Goal: Transaction & Acquisition: Purchase product/service

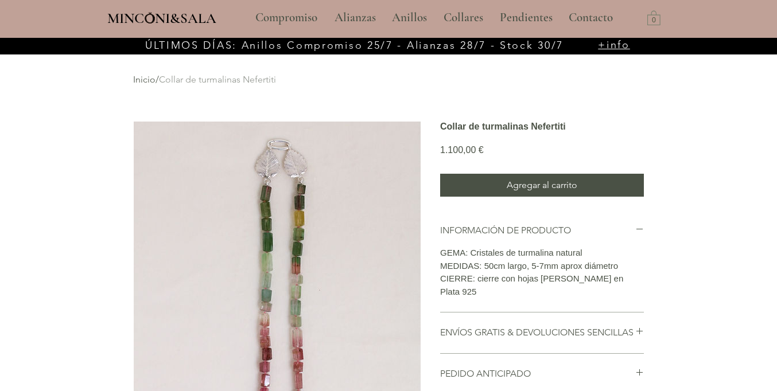
click at [541, 192] on span "Agregar al carrito" at bounding box center [541, 185] width 71 height 14
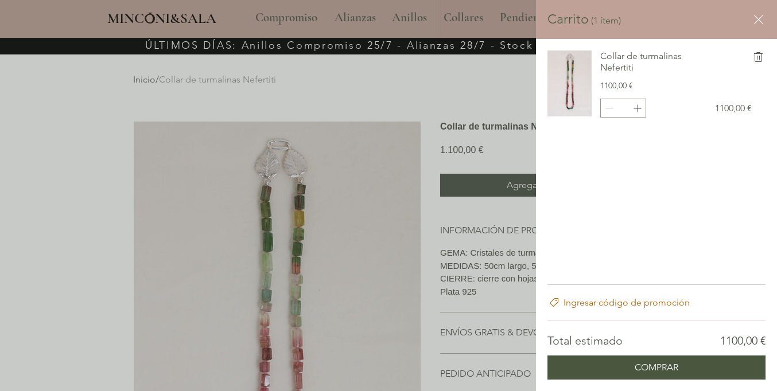
click at [656, 368] on span "COMPRAR" at bounding box center [656, 367] width 44 height 9
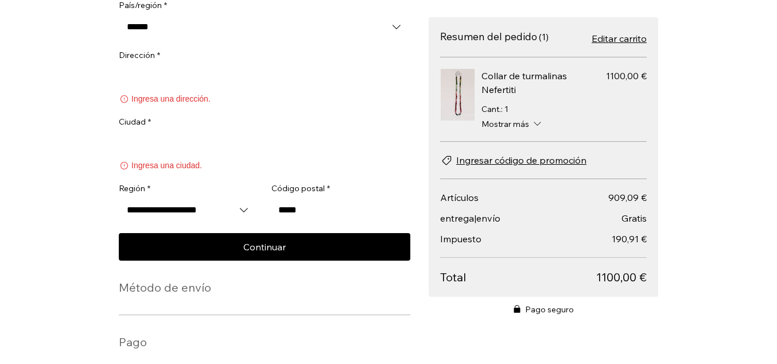
scroll to position [275, 0]
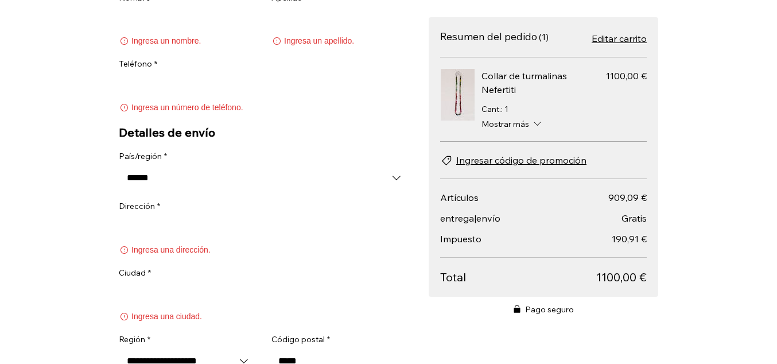
click at [261, 182] on input "******" at bounding box center [264, 177] width 291 height 23
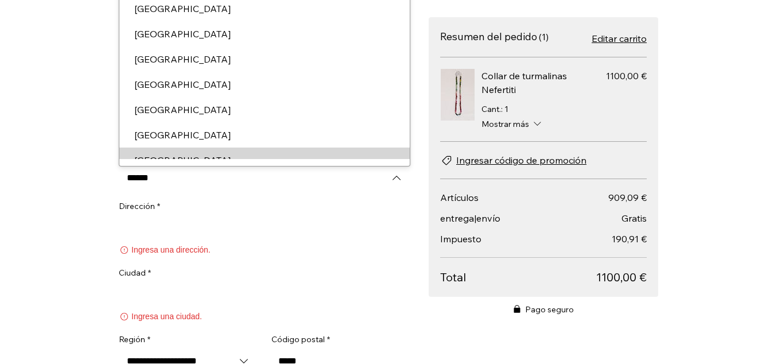
scroll to position [83, 0]
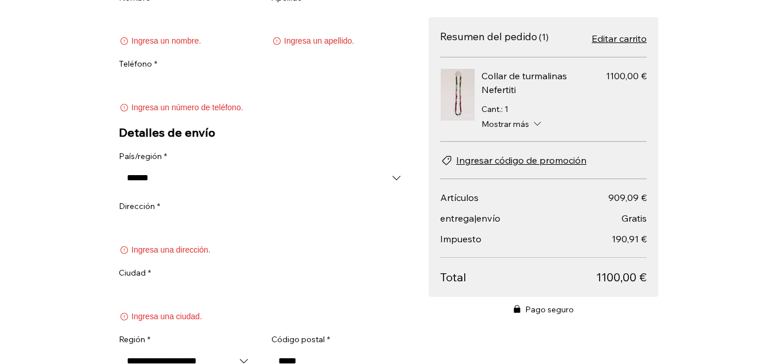
scroll to position [458, 0]
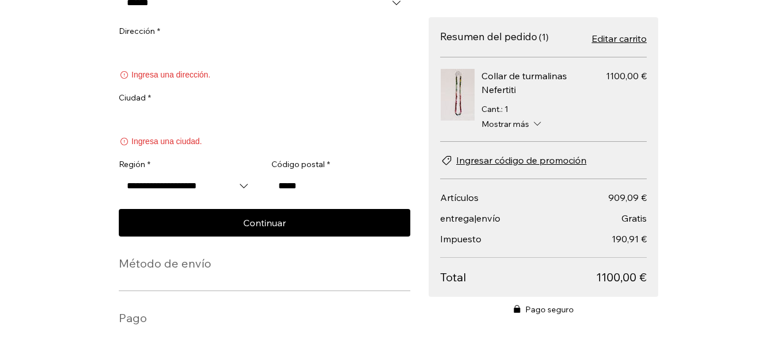
click at [615, 38] on span "Editar carrito" at bounding box center [618, 39] width 55 height 14
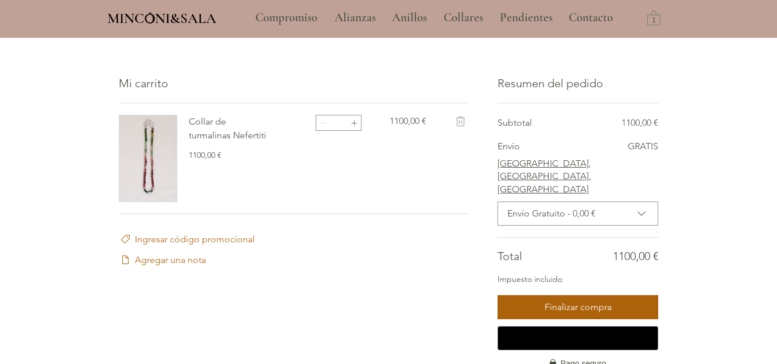
scroll to position [227, 0]
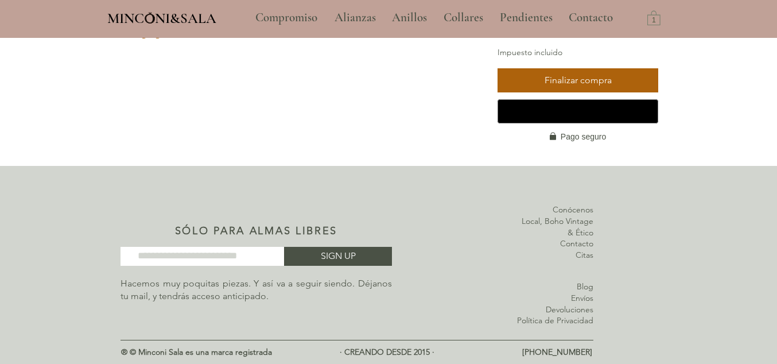
click at [578, 85] on span "Finalizar compra" at bounding box center [577, 80] width 67 height 9
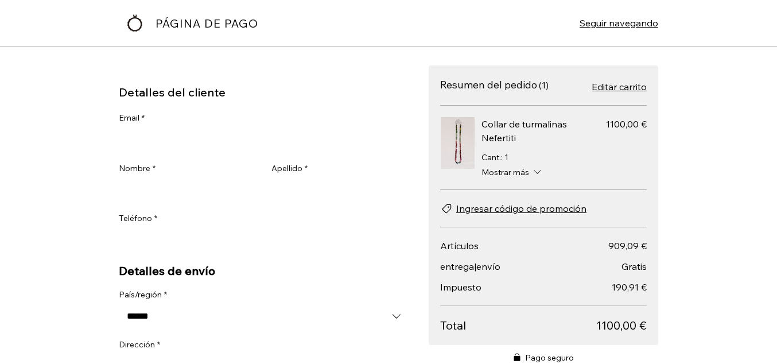
click at [261, 305] on input "******" at bounding box center [264, 316] width 291 height 23
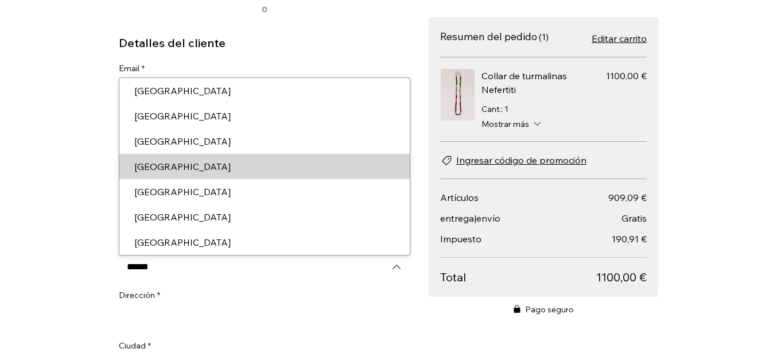
scroll to position [227, 0]
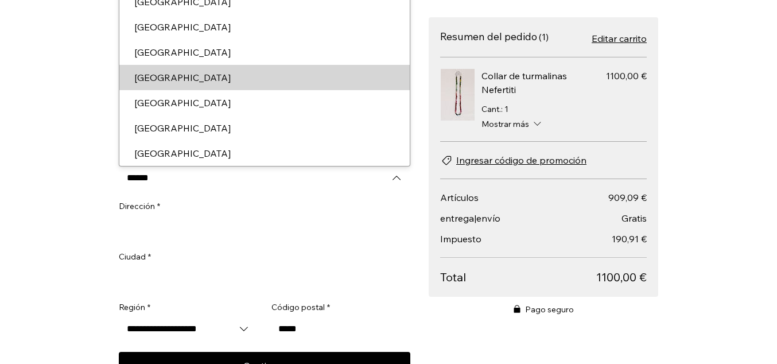
click at [261, 361] on span "Continuar" at bounding box center [264, 365] width 42 height 9
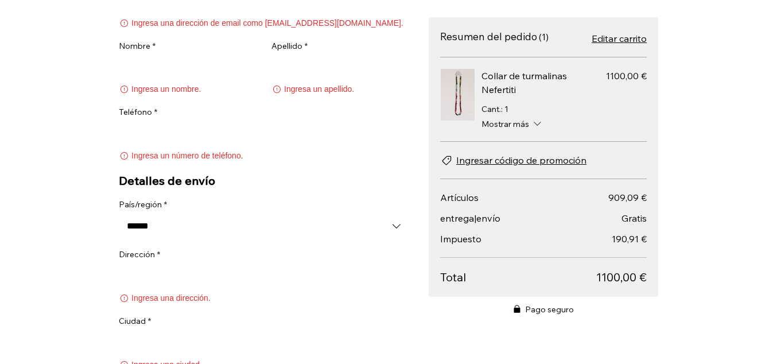
scroll to position [426, 0]
